Goal: Task Accomplishment & Management: Complete application form

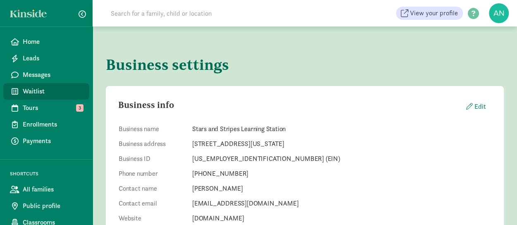
click at [37, 93] on span "Waitlist" at bounding box center [53, 91] width 60 height 10
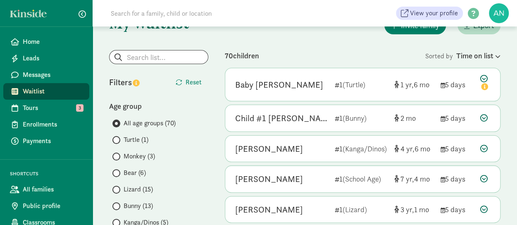
scroll to position [41, 0]
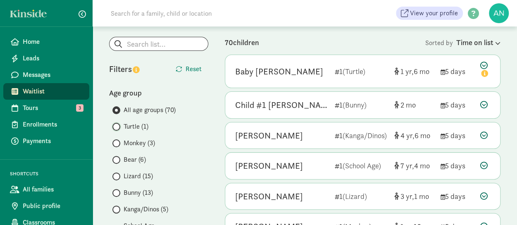
click at [117, 124] on input "Turtle (1)" at bounding box center [114, 126] width 5 height 5
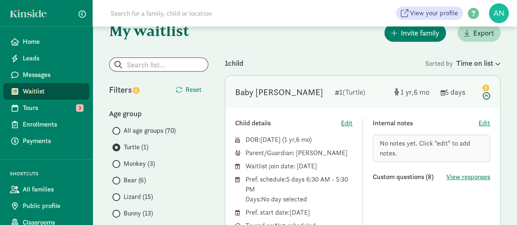
scroll to position [0, 0]
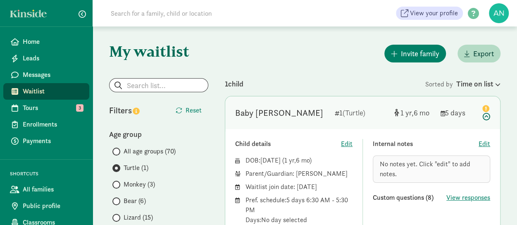
click at [118, 184] on span at bounding box center [116, 185] width 8 height 8
click at [118, 184] on input "Monkey (3)" at bounding box center [114, 184] width 5 height 5
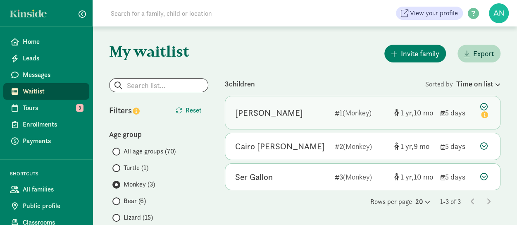
click at [486, 108] on icon at bounding box center [485, 111] width 10 height 17
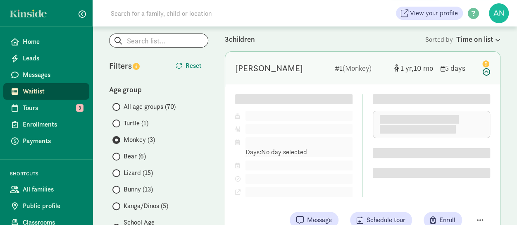
scroll to position [83, 0]
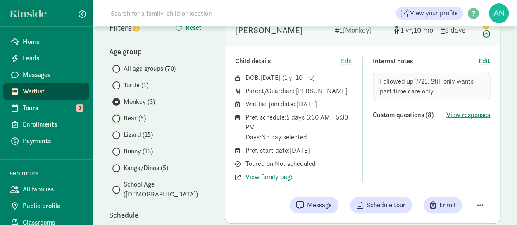
click at [117, 118] on input "Bear (6)" at bounding box center [114, 118] width 5 height 5
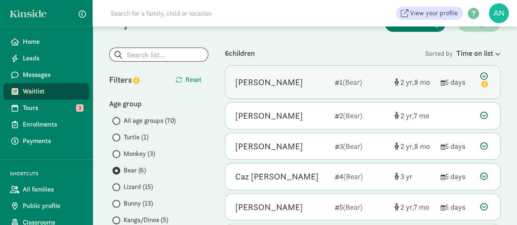
scroll to position [41, 0]
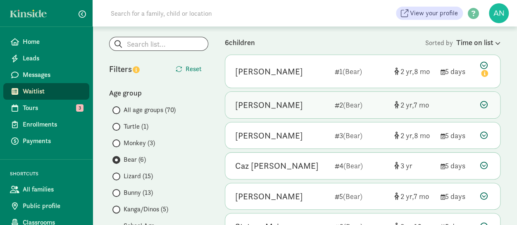
click at [484, 105] on icon at bounding box center [483, 104] width 7 height 7
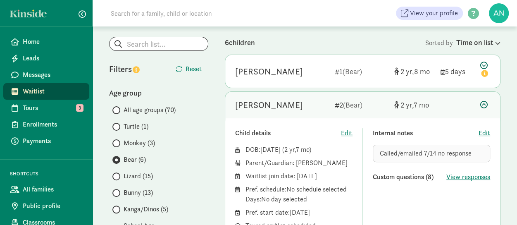
click at [485, 104] on icon at bounding box center [483, 104] width 7 height 7
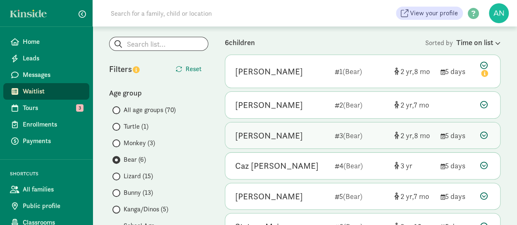
click at [485, 133] on icon at bounding box center [483, 134] width 7 height 7
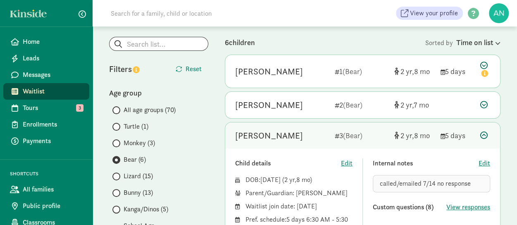
scroll to position [124, 0]
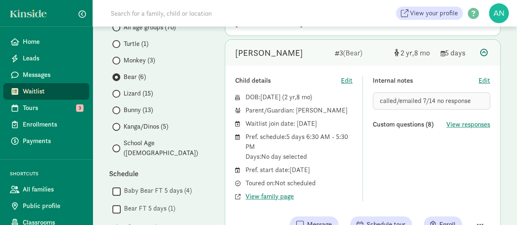
click at [484, 53] on icon at bounding box center [483, 52] width 7 height 7
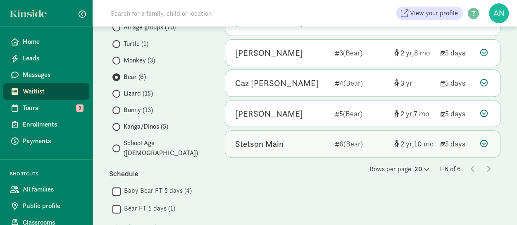
click at [483, 142] on icon at bounding box center [483, 143] width 7 height 7
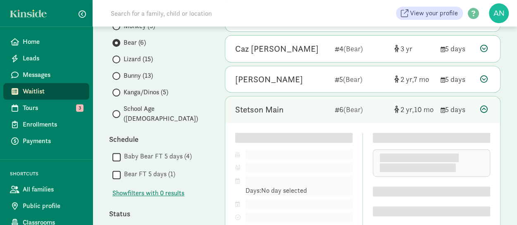
scroll to position [207, 0]
